Goal: Communication & Community: Participate in discussion

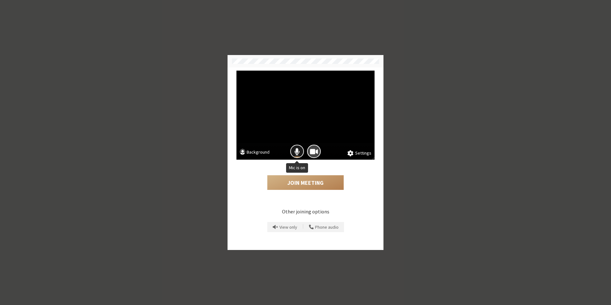
click at [293, 150] on button "Mic is on" at bounding box center [297, 152] width 14 height 14
click at [298, 185] on button "Join Meeting" at bounding box center [305, 182] width 76 height 15
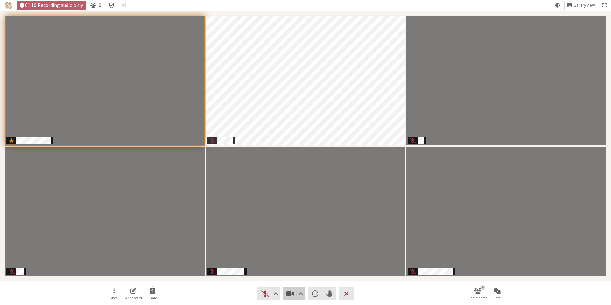
click at [290, 296] on span "Stop video (Alt+V)" at bounding box center [290, 293] width 9 height 9
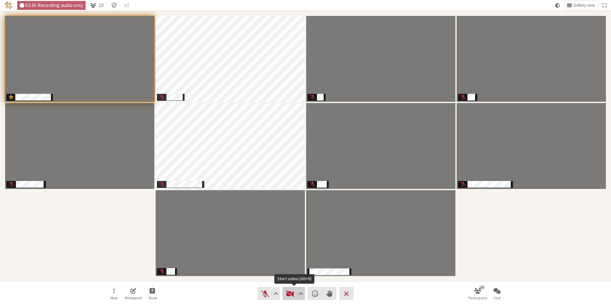
click at [288, 297] on span "Start video (Alt+V)" at bounding box center [290, 293] width 9 height 9
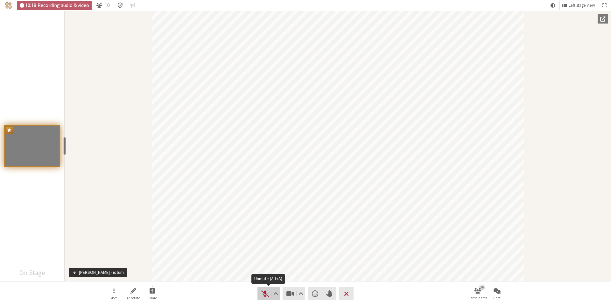
click at [264, 294] on span "Unmute (Alt+A)" at bounding box center [265, 293] width 9 height 9
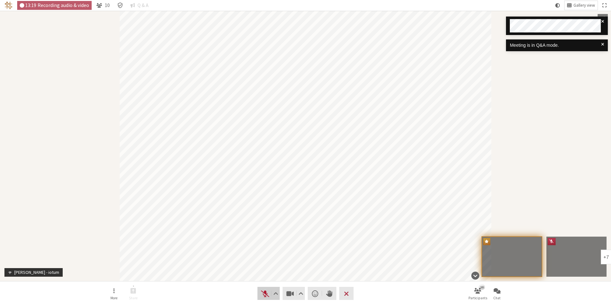
click at [264, 295] on span "Unmute (Alt+A)" at bounding box center [265, 293] width 9 height 9
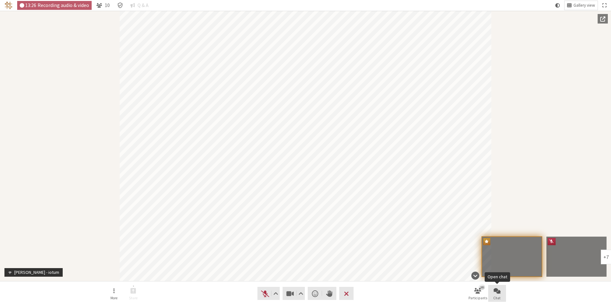
click at [498, 291] on span "Open chat" at bounding box center [496, 290] width 7 height 7
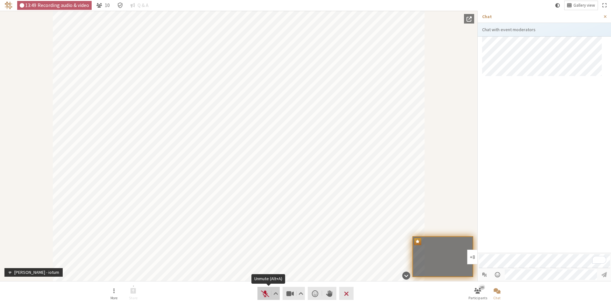
click at [265, 296] on span "Unmute (Alt+A)" at bounding box center [265, 293] width 9 height 9
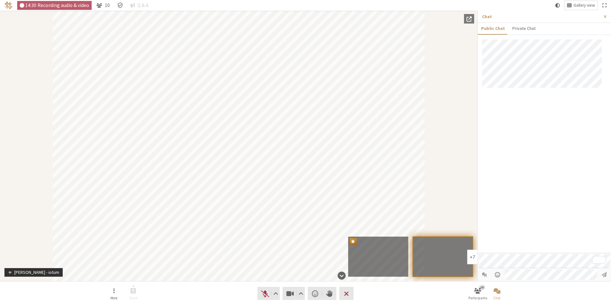
click at [514, 213] on div at bounding box center [544, 145] width 133 height 213
drag, startPoint x: 443, startPoint y: 108, endPoint x: 499, endPoint y: 135, distance: 61.9
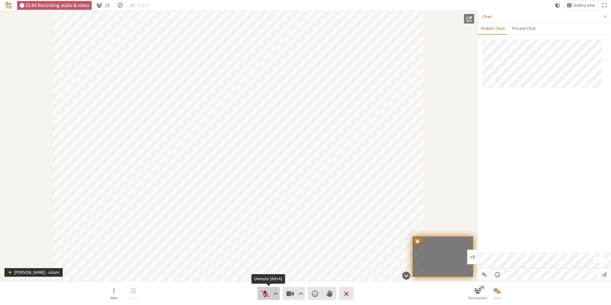
click at [266, 296] on span "Unmute (Alt+A)" at bounding box center [265, 293] width 9 height 9
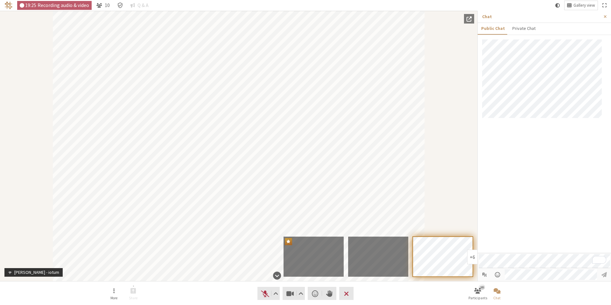
click at [11, 146] on div "Participant" at bounding box center [238, 146] width 477 height 270
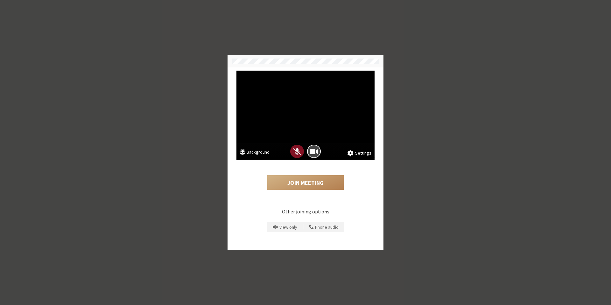
click at [293, 153] on span "Mic is off" at bounding box center [297, 151] width 9 height 9
click at [297, 154] on span "Mic is on" at bounding box center [296, 151] width 5 height 9
click at [303, 185] on button "Join Meeting" at bounding box center [305, 182] width 76 height 15
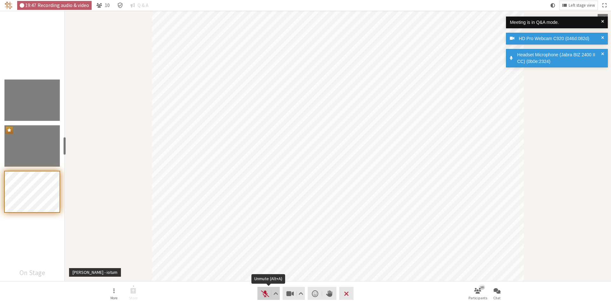
click at [265, 296] on span "Unmute (Alt+A)" at bounding box center [265, 293] width 9 height 9
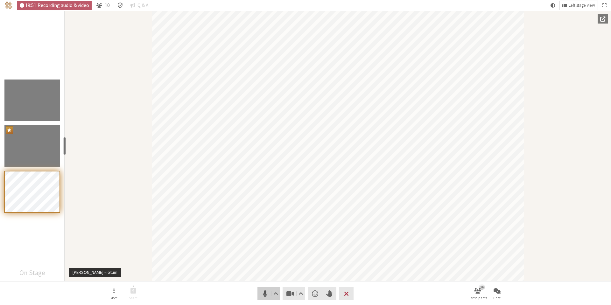
click at [265, 295] on span "Mute (Alt+A)" at bounding box center [265, 293] width 9 height 9
click at [497, 296] on span "Chat" at bounding box center [496, 298] width 7 height 4
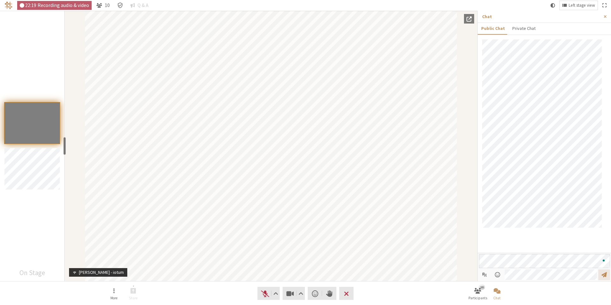
click at [605, 276] on span "Send message" at bounding box center [603, 275] width 5 height 6
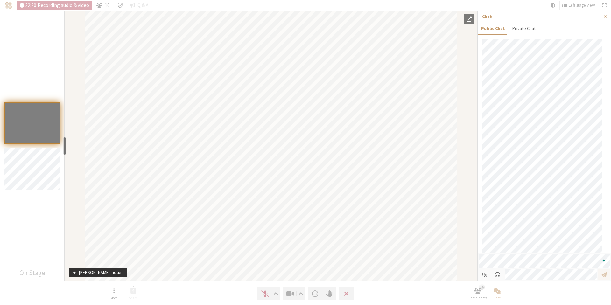
scroll to position [10, 0]
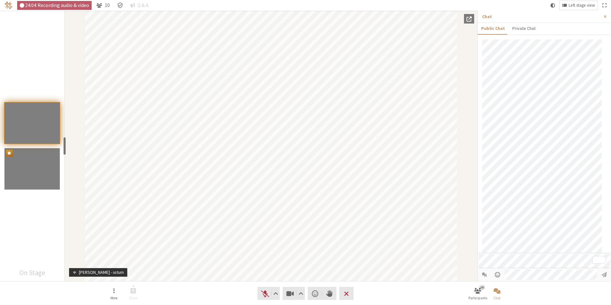
click at [26, 32] on div "Participants" at bounding box center [32, 146] width 64 height 270
click at [267, 292] on span "Unmute (Alt+A)" at bounding box center [265, 293] width 9 height 9
click at [267, 296] on span "Mute (Alt+A)" at bounding box center [265, 293] width 9 height 9
click at [265, 295] on span "Unmute (Alt+A)" at bounding box center [265, 293] width 9 height 9
click at [265, 295] on span "Mute (Alt+A)" at bounding box center [265, 293] width 9 height 9
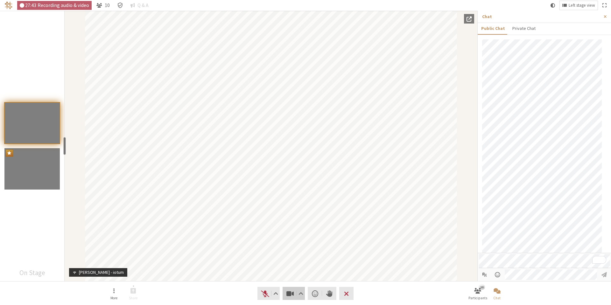
click at [291, 295] on span "Stop video (Alt+V)" at bounding box center [290, 293] width 9 height 9
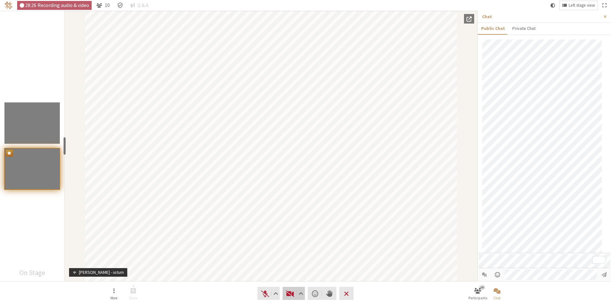
click at [291, 292] on span "Start video (Alt+V)" at bounding box center [290, 293] width 9 height 9
click at [262, 296] on span "Unmute (Alt+A)" at bounding box center [265, 293] width 9 height 9
click at [262, 296] on span "Mute (Alt+A)" at bounding box center [265, 293] width 9 height 9
click at [262, 296] on span "Unmute (Alt+A)" at bounding box center [265, 293] width 9 height 9
click at [262, 296] on span "Mute (Alt+A)" at bounding box center [265, 293] width 9 height 9
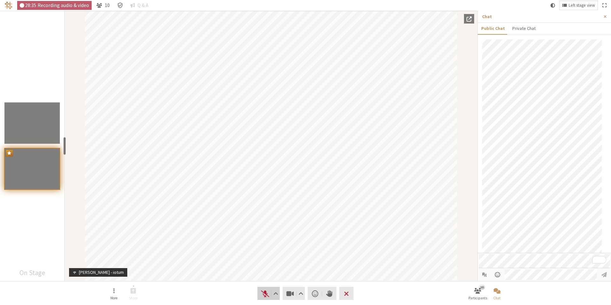
click at [262, 296] on span "Unmute (Alt+A)" at bounding box center [265, 293] width 9 height 9
click at [264, 295] on span "Mute (Alt+A)" at bounding box center [265, 293] width 9 height 9
click at [288, 296] on span "Stop video (Alt+V)" at bounding box center [290, 293] width 9 height 9
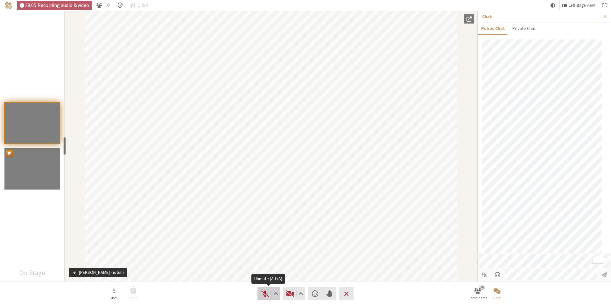
click at [266, 296] on span "Unmute (Alt+A)" at bounding box center [265, 293] width 9 height 9
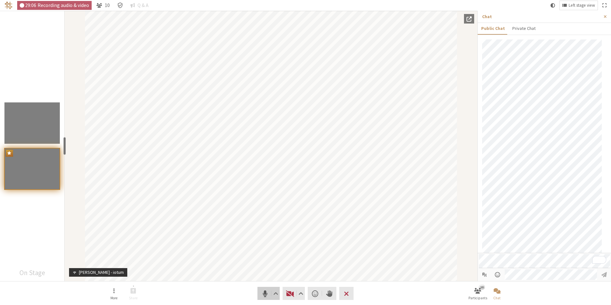
click at [266, 296] on span "Mute (Alt+A)" at bounding box center [265, 293] width 9 height 9
click at [266, 296] on span "Unmute (Alt+A)" at bounding box center [265, 293] width 9 height 9
click at [266, 296] on span "Mute (Alt+A)" at bounding box center [265, 293] width 9 height 9
click at [266, 296] on span "Unmute (Alt+A)" at bounding box center [265, 293] width 9 height 9
click at [266, 296] on span "Mute (Alt+A)" at bounding box center [265, 293] width 9 height 9
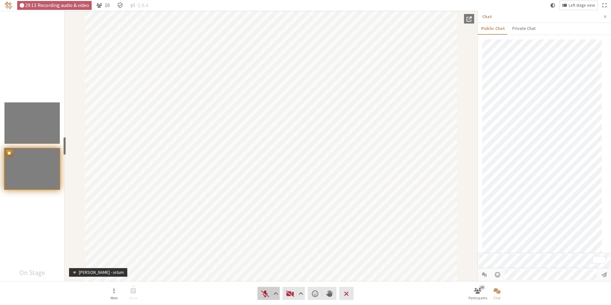
click at [266, 296] on span "Unmute (Alt+A)" at bounding box center [265, 293] width 9 height 9
click at [266, 296] on span "Mute (Alt+A)" at bounding box center [265, 293] width 9 height 9
click at [291, 294] on span "Start video (Alt+V)" at bounding box center [290, 293] width 9 height 9
click at [266, 295] on span "Unmute (Alt+A)" at bounding box center [265, 293] width 9 height 9
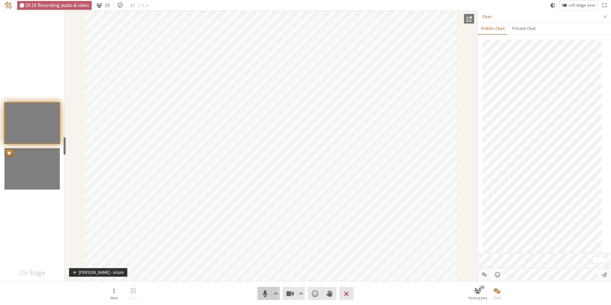
click at [267, 294] on span "Mute (Alt+A)" at bounding box center [265, 293] width 9 height 9
click at [291, 295] on span "Stop video (Alt+V)" at bounding box center [290, 293] width 9 height 9
click at [290, 296] on span "Start video (Alt+V)" at bounding box center [290, 293] width 9 height 9
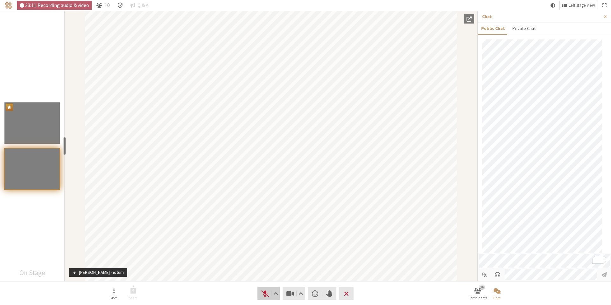
click at [262, 295] on span "Unmute (Alt+A)" at bounding box center [265, 293] width 9 height 9
click at [264, 294] on span "Mute (Alt+A)" at bounding box center [265, 293] width 9 height 9
click at [265, 296] on span "Unmute (Alt+A)" at bounding box center [265, 293] width 9 height 9
click at [264, 294] on span "Mute (Alt+A)" at bounding box center [265, 293] width 9 height 9
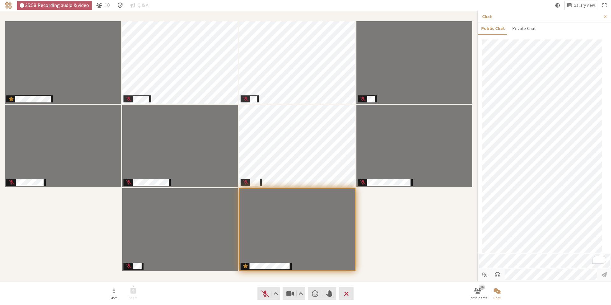
scroll to position [0, 0]
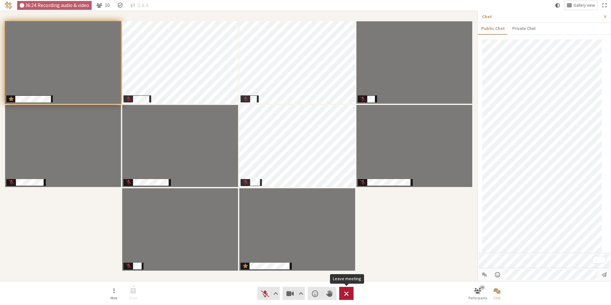
click at [347, 292] on span "Leave meeting" at bounding box center [346, 293] width 5 height 9
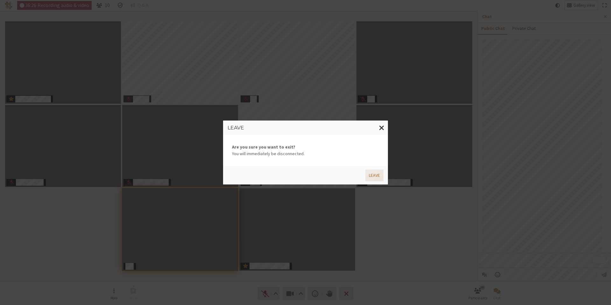
click at [375, 175] on button "Leave" at bounding box center [374, 176] width 18 height 12
